Goal: Transaction & Acquisition: Purchase product/service

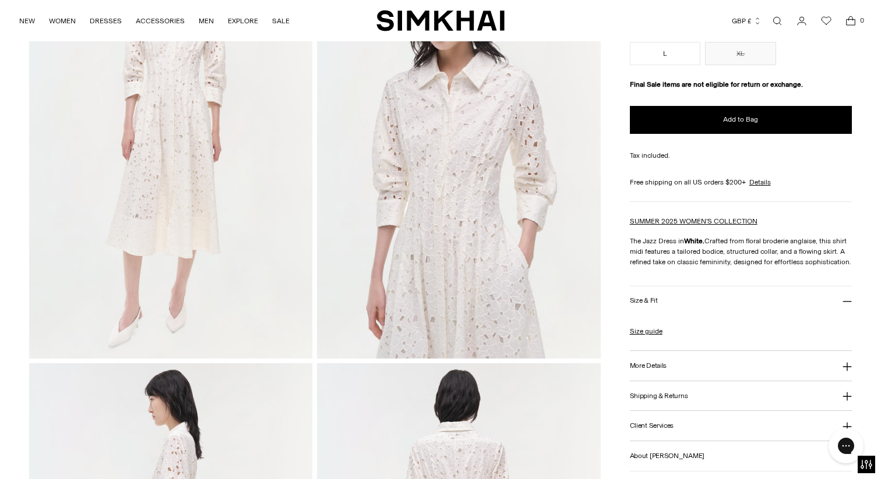
scroll to position [156, 0]
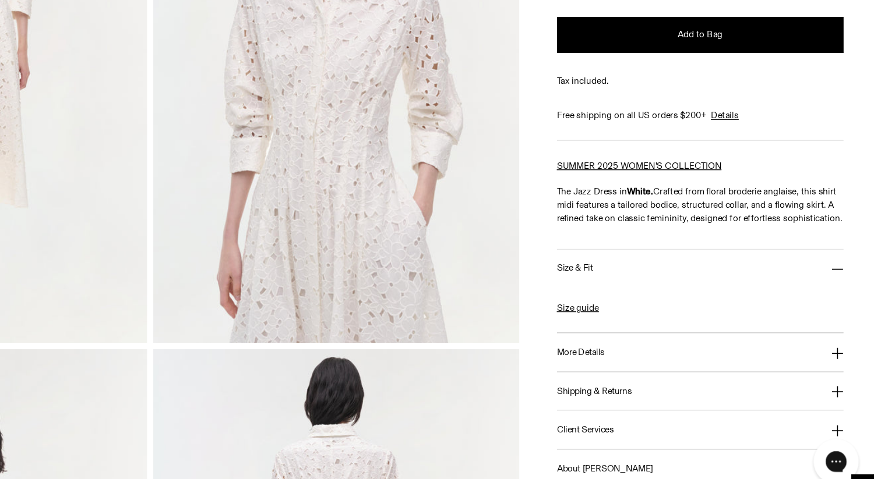
click at [657, 364] on h3 "More Details" at bounding box center [648, 362] width 37 height 8
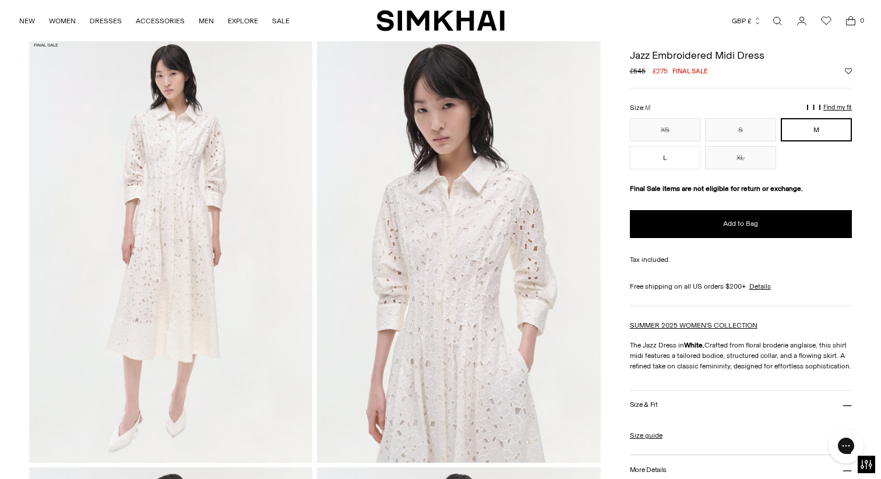
scroll to position [0, 0]
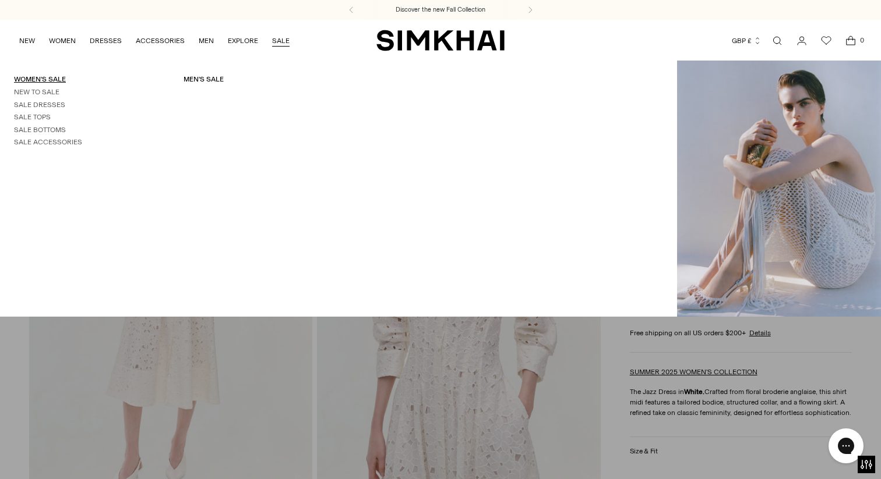
click at [43, 80] on link "Women's Sale" at bounding box center [40, 79] width 52 height 8
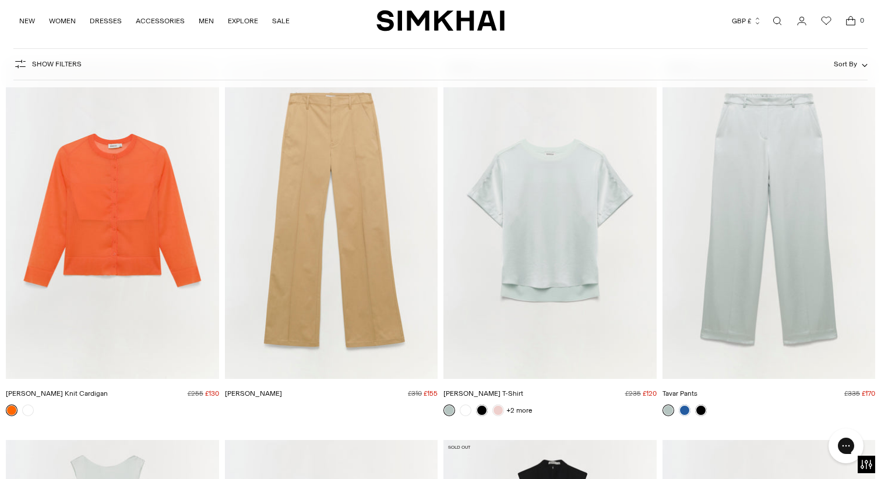
scroll to position [10698, 0]
click at [0, 0] on img "Addy Satin T-Shirt" at bounding box center [0, 0] width 0 height 0
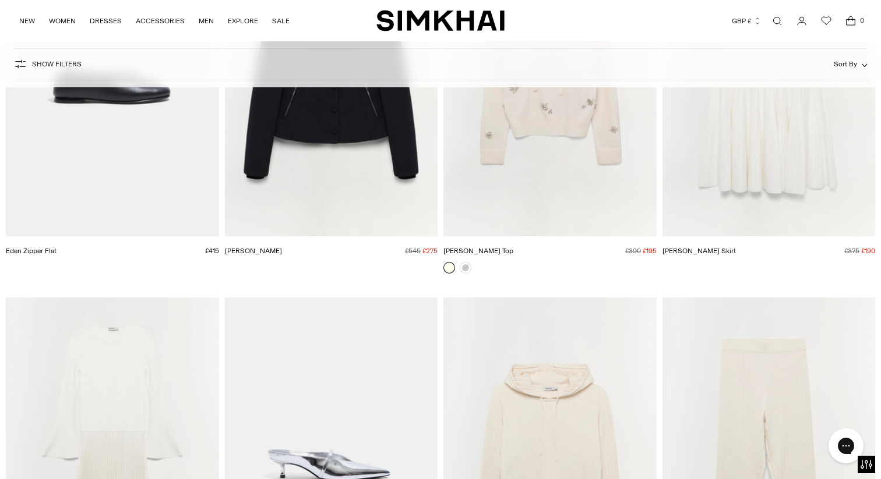
scroll to position [17269, 0]
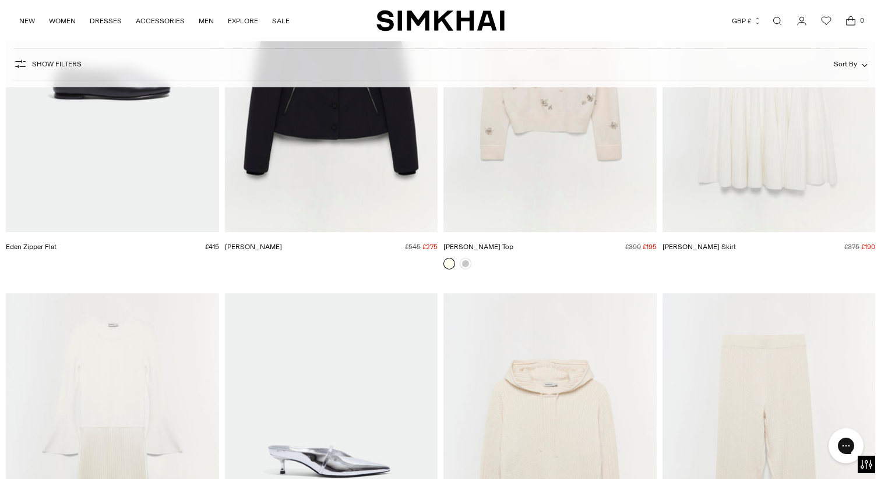
click at [0, 0] on img "Karmen Top" at bounding box center [0, 0] width 0 height 0
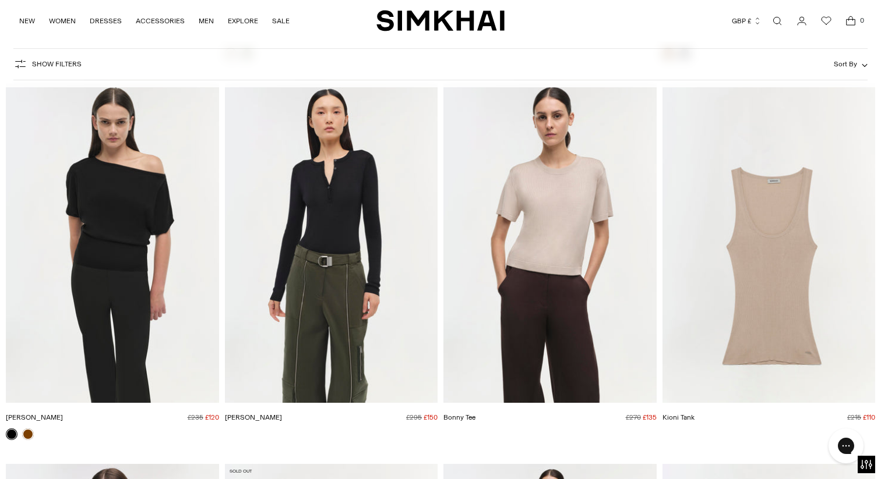
scroll to position [37072, 0]
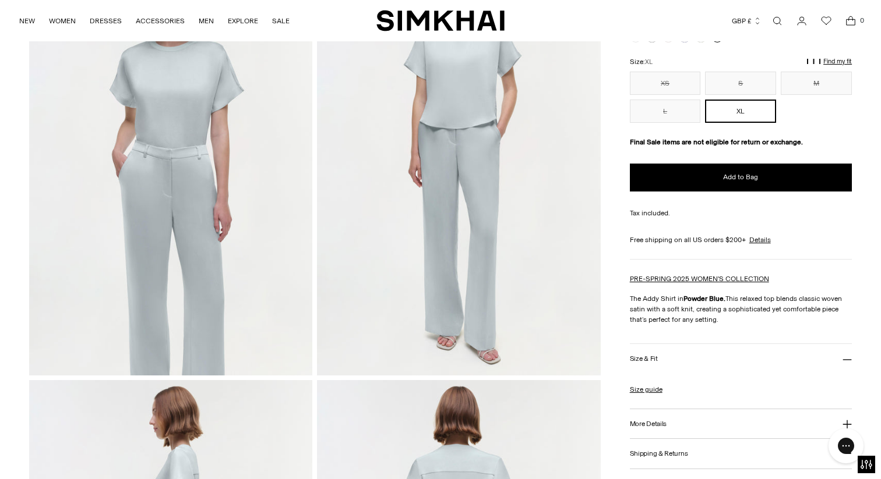
scroll to position [137, 0]
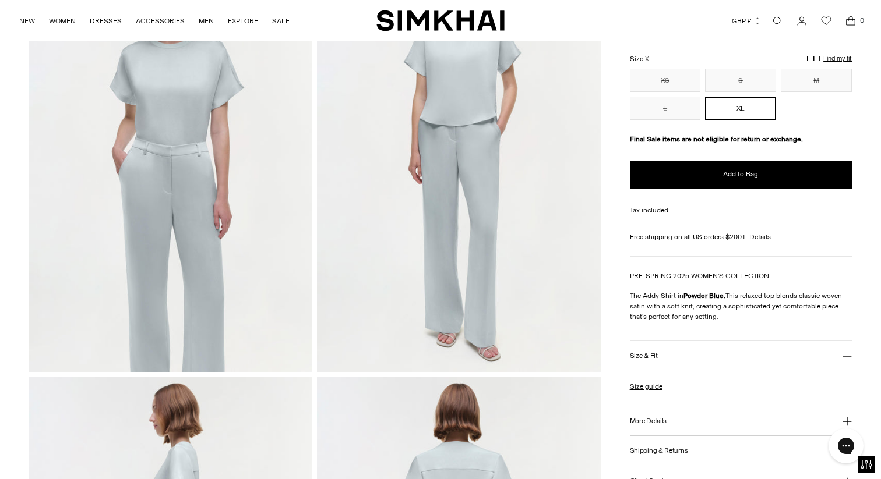
click at [650, 358] on h3 "Size & Fit" at bounding box center [644, 356] width 28 height 8
click at [649, 386] on h3 "More Details" at bounding box center [648, 387] width 37 height 8
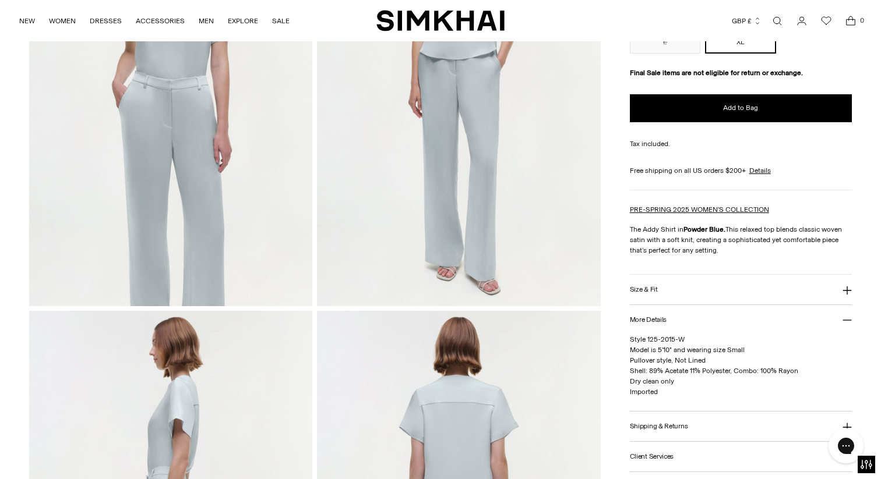
scroll to position [208, 0]
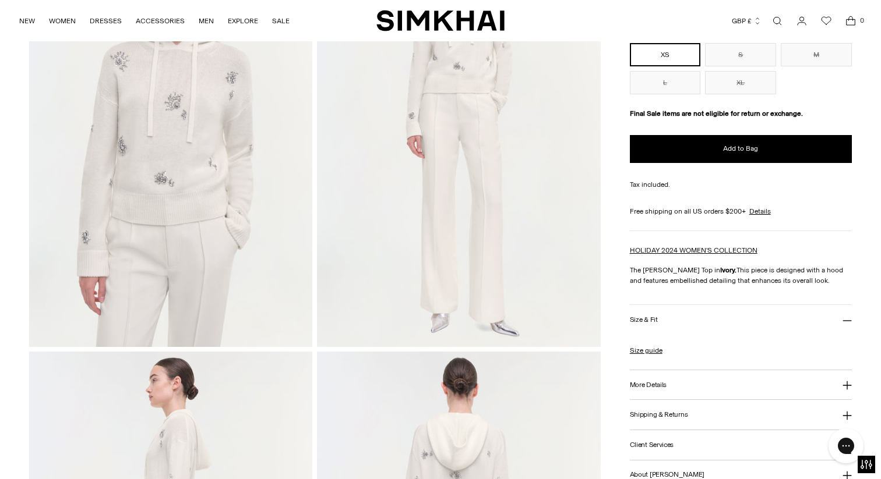
scroll to position [168, 0]
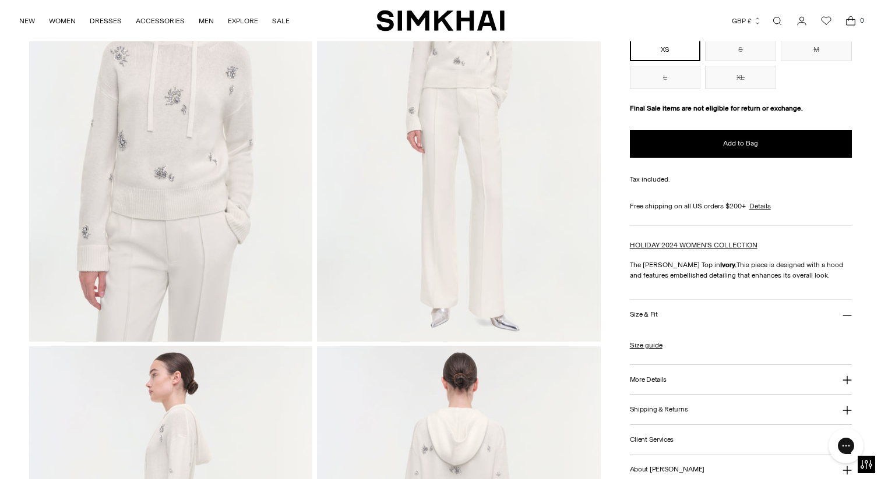
click at [644, 384] on button "More Details" at bounding box center [741, 380] width 222 height 30
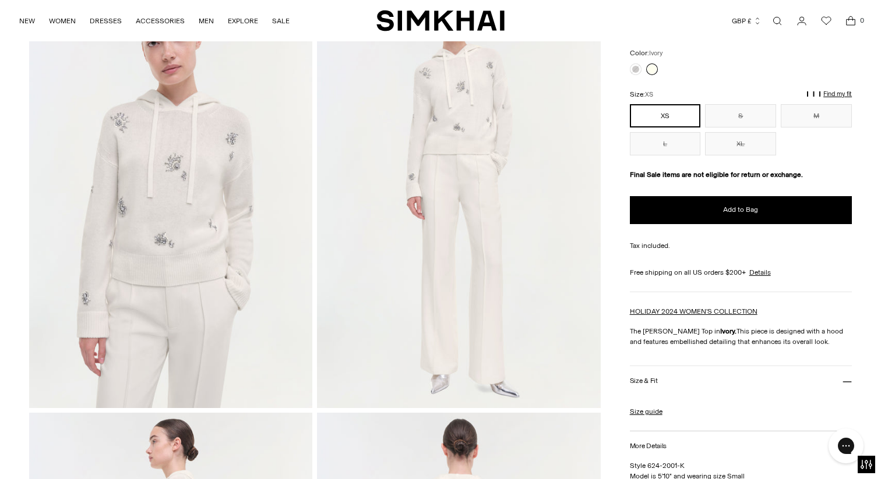
scroll to position [95, 0]
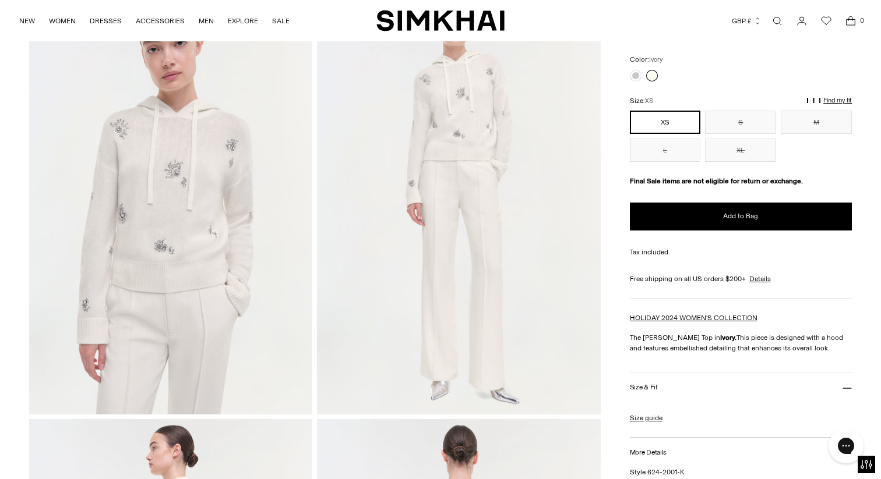
click at [204, 210] on img at bounding box center [170, 202] width 283 height 425
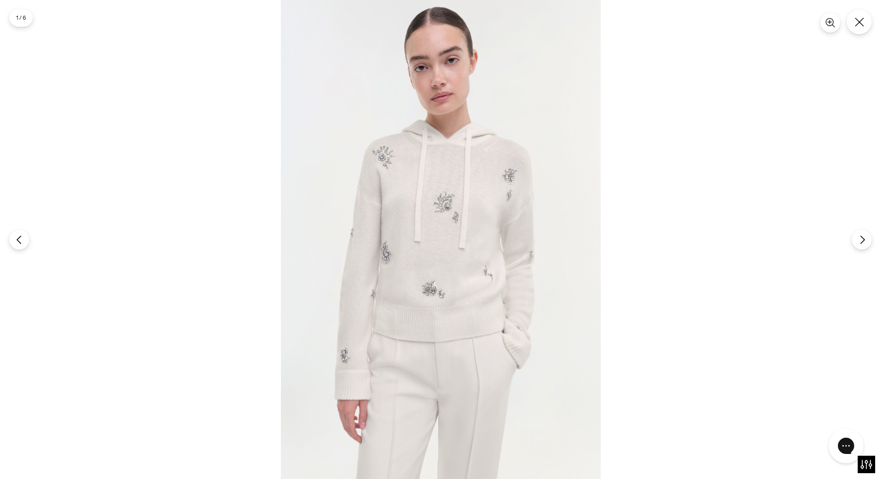
click at [397, 227] on img at bounding box center [441, 239] width 320 height 479
